Goal: Task Accomplishment & Management: Complete application form

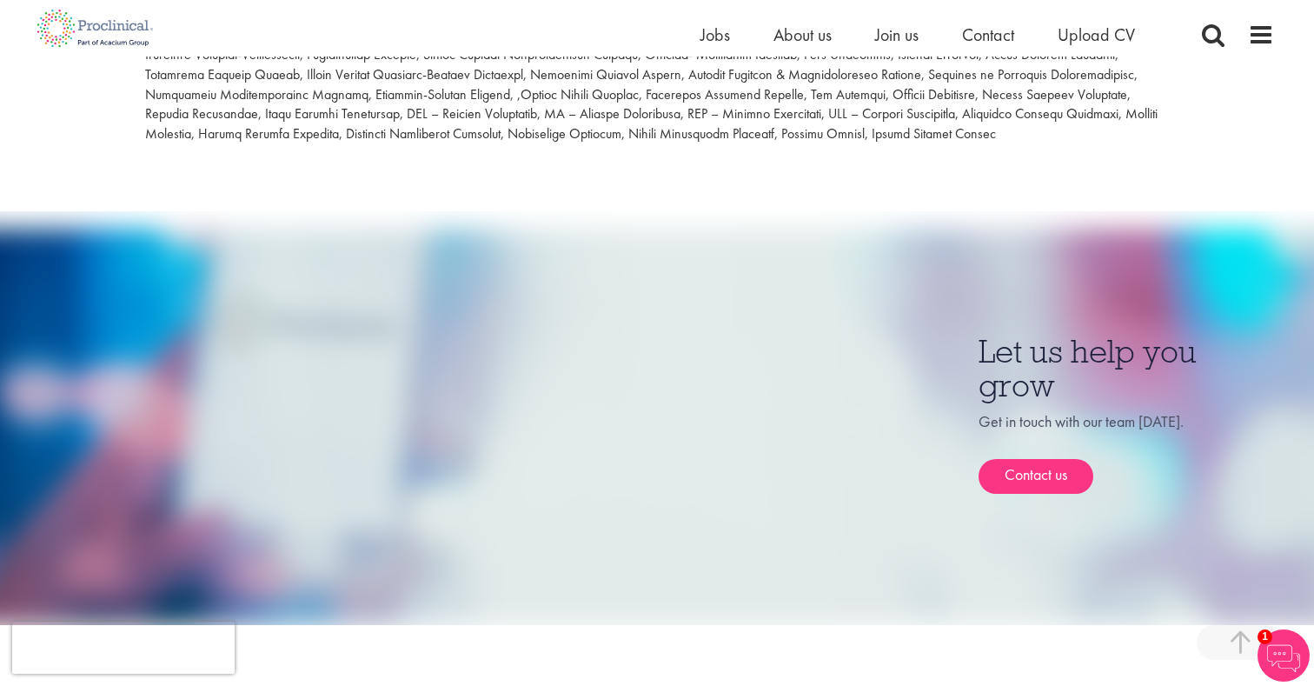
scroll to position [972, 0]
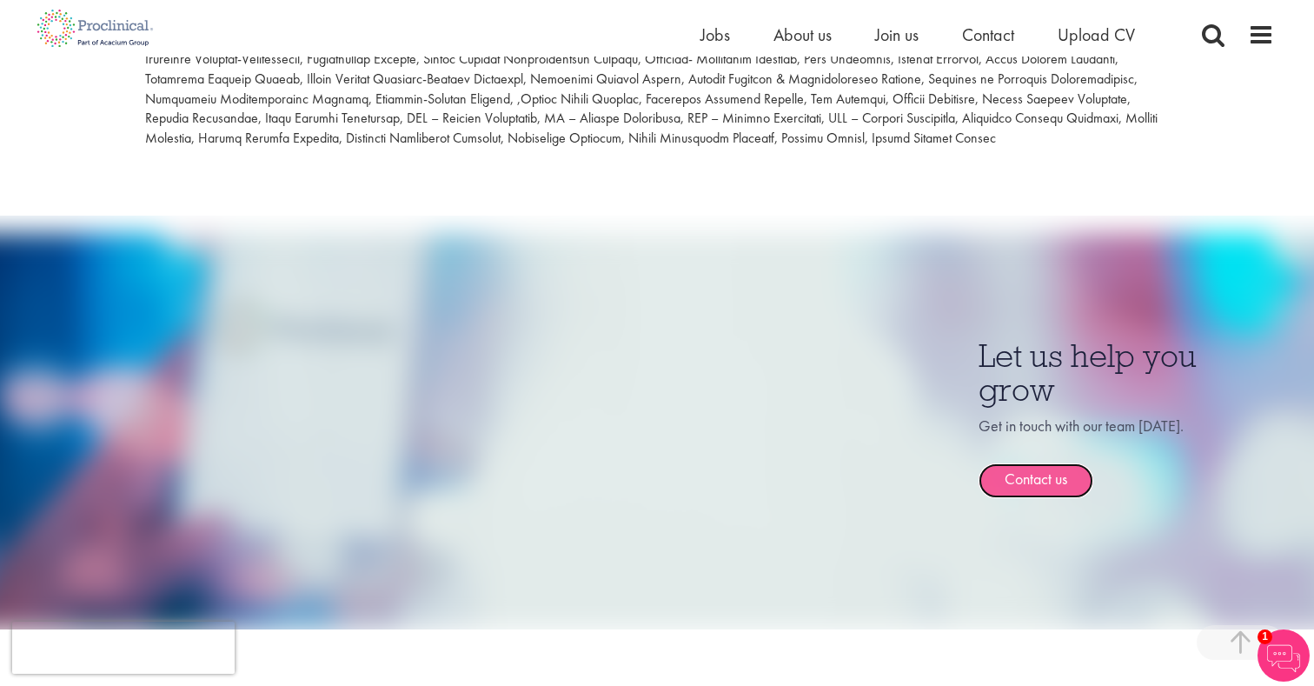
click at [994, 463] on link "Contact us" at bounding box center [1036, 480] width 115 height 35
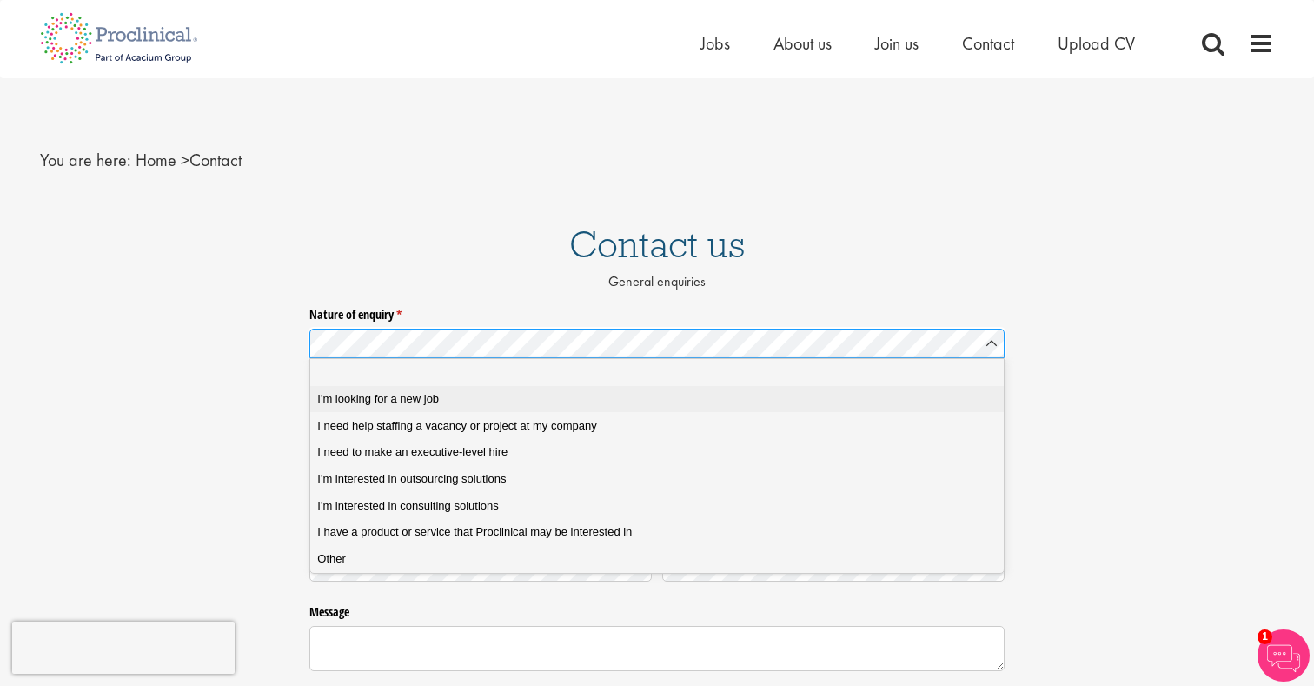
click at [437, 399] on span "I'm looking for a new job" at bounding box center [378, 399] width 122 height 16
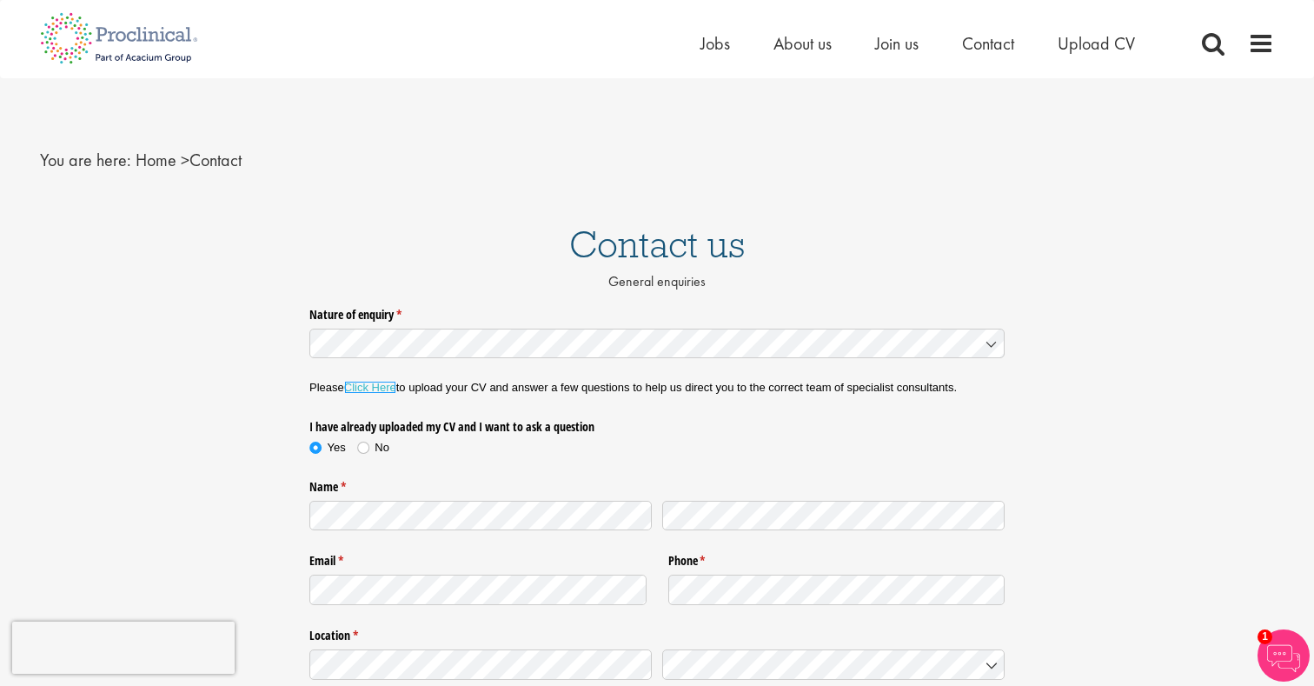
click at [389, 384] on link "Click Here" at bounding box center [370, 387] width 52 height 13
